Goal: Task Accomplishment & Management: Manage account settings

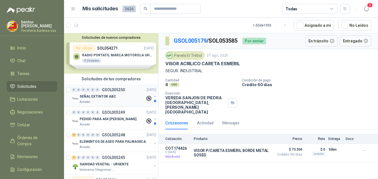
click at [97, 97] on p "SEÑAL EXTINTOR ABC" at bounding box center [98, 96] width 36 height 5
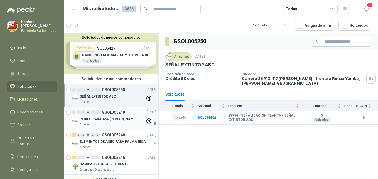
click at [111, 116] on div "PEDIDO PARA A54 [PERSON_NAME]" at bounding box center [113, 119] width 66 height 7
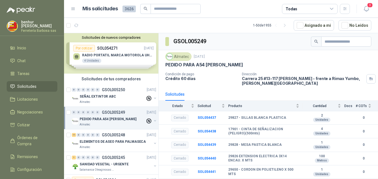
scroll to position [28, 0]
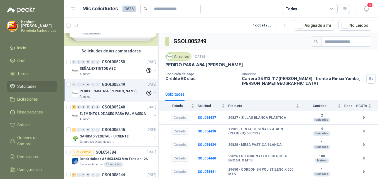
click at [110, 114] on p "ELEMENTOS DE ASEO PARA PALMASECA" at bounding box center [113, 113] width 66 height 5
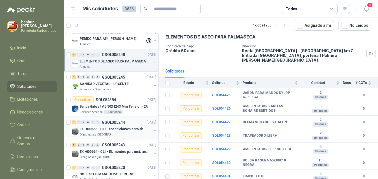
scroll to position [84, 0]
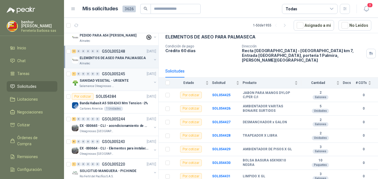
click at [120, 82] on p "SANIDAD VEGETAL - URGENTE" at bounding box center [104, 80] width 49 height 5
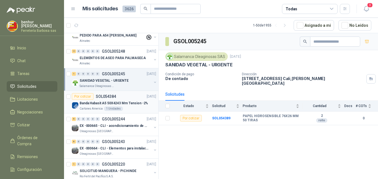
click at [120, 106] on div "Banda Habasit A5 50X4243 Mm Tension -2%" at bounding box center [118, 103] width 77 height 7
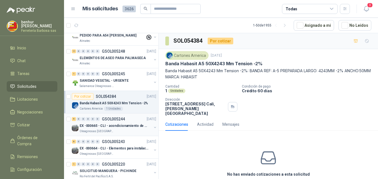
click at [119, 118] on p "GSOL005244" at bounding box center [113, 119] width 23 height 4
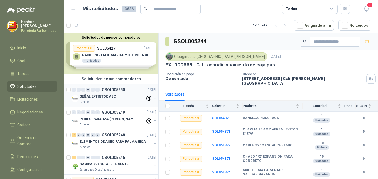
click at [120, 101] on div "Almatec" at bounding box center [113, 102] width 66 height 4
